Goal: Task Accomplishment & Management: Use online tool/utility

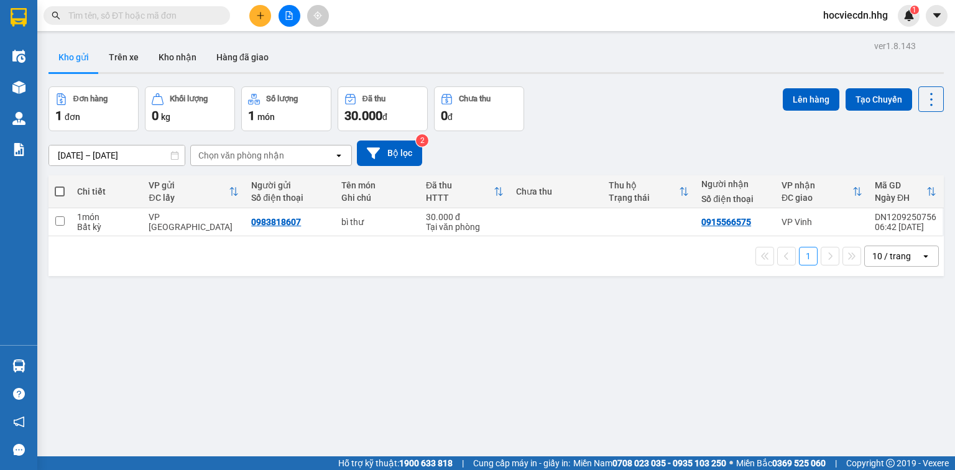
click at [90, 14] on input "text" at bounding box center [141, 16] width 147 height 14
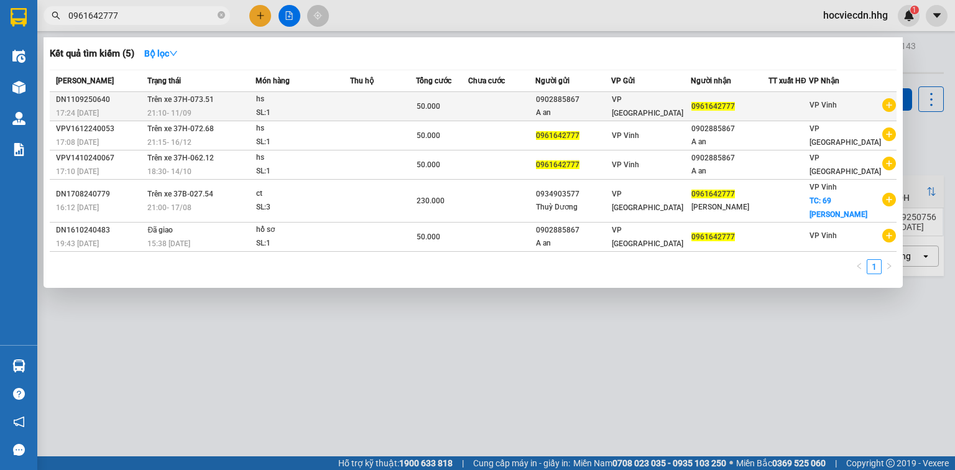
type input "0961642777"
click at [328, 107] on div "SL: 1" at bounding box center [302, 113] width 93 height 14
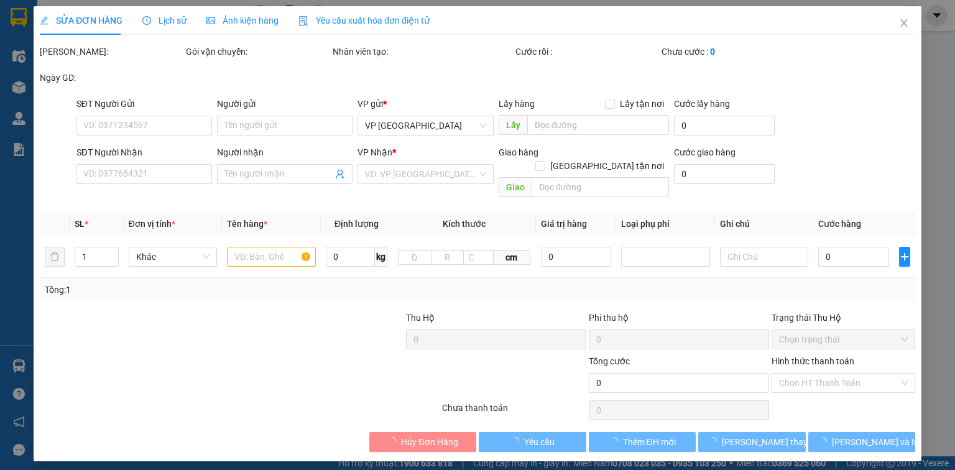
type input "0902885867"
type input "A an"
type input "0961642777"
type input "50.000"
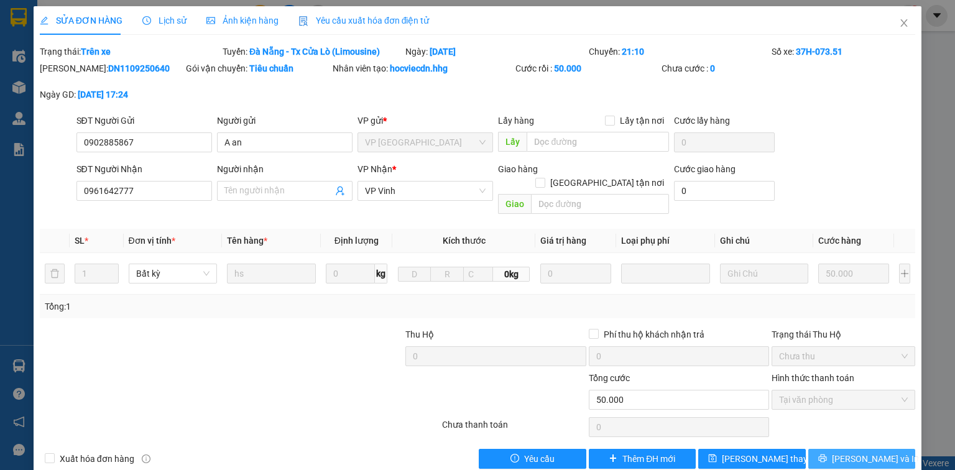
click at [869, 452] on span "[PERSON_NAME] và In" at bounding box center [875, 459] width 87 height 14
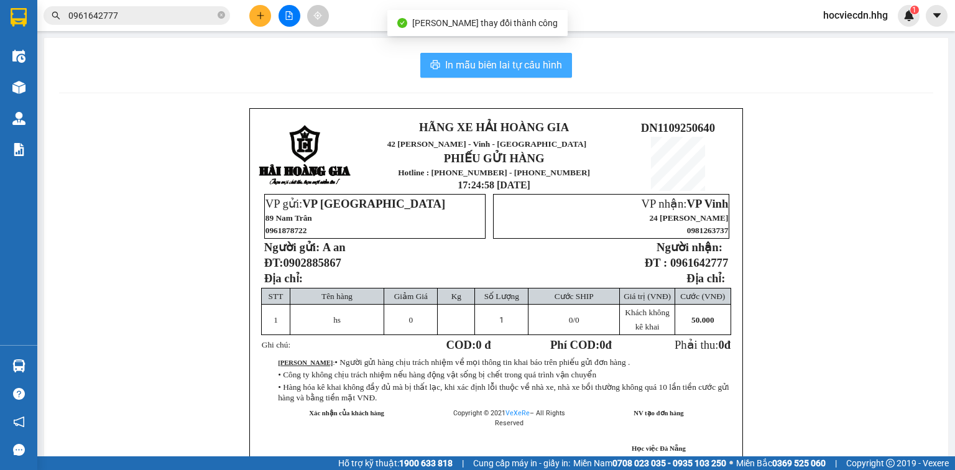
click at [501, 62] on span "In mẫu biên lai tự cấu hình" at bounding box center [503, 65] width 117 height 16
